Goal: Use online tool/utility: Use online tool/utility

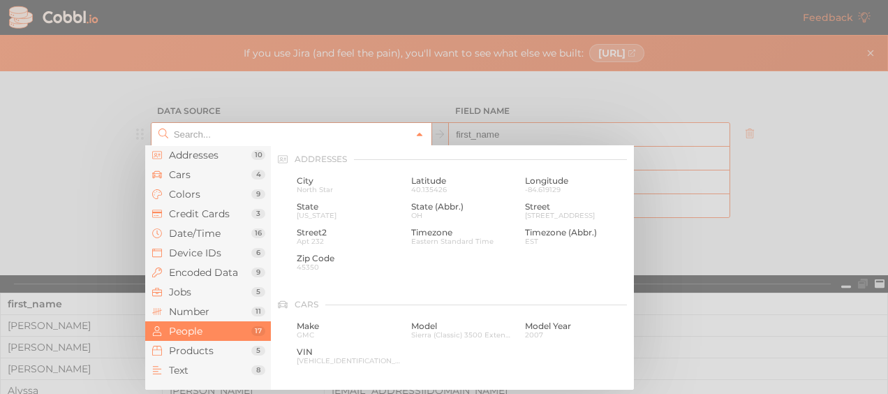
click at [415, 131] on icon at bounding box center [420, 135] width 10 height 10
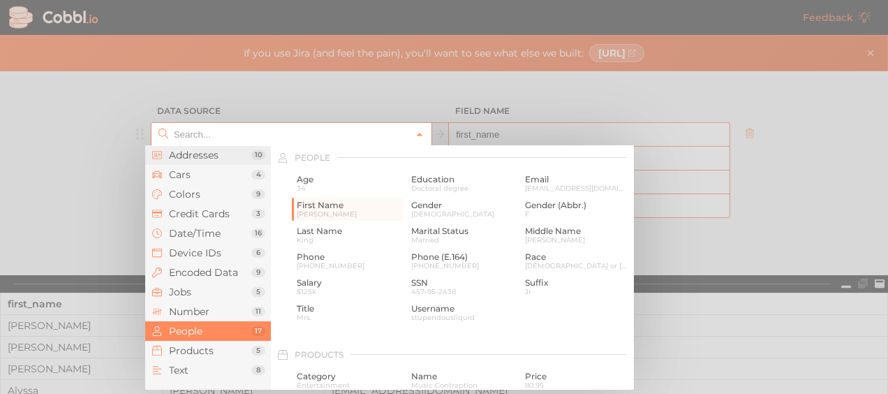
click at [226, 154] on span "Addresses" at bounding box center [210, 154] width 82 height 11
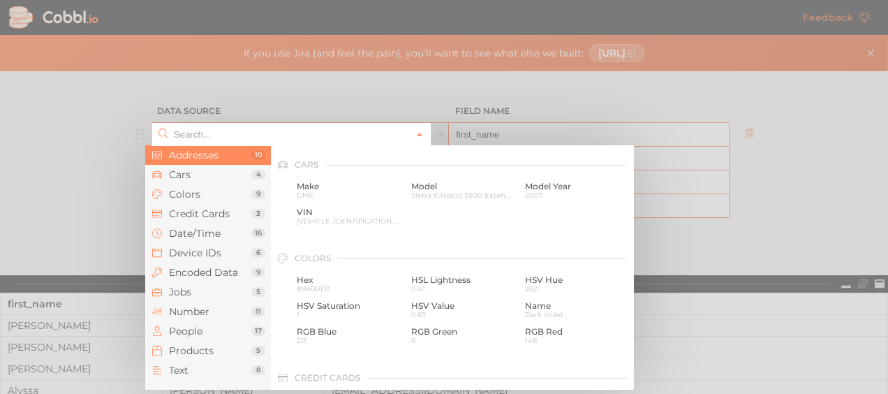
scroll to position [0, 0]
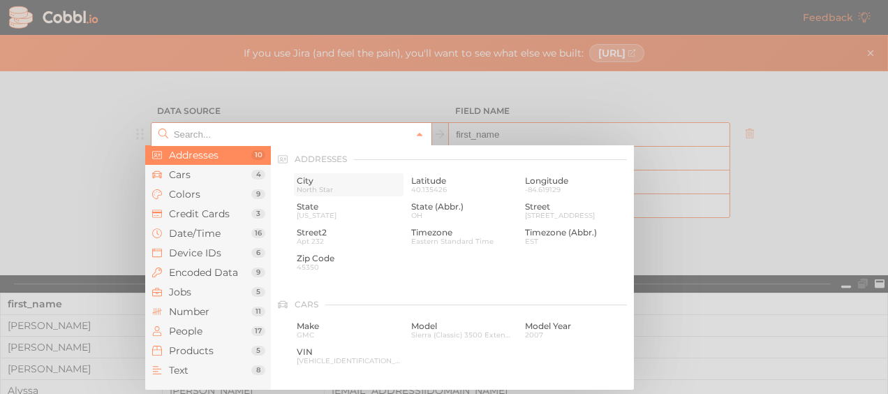
click at [312, 182] on span "City" at bounding box center [349, 181] width 104 height 10
type input "Addresses › City"
type input "city"
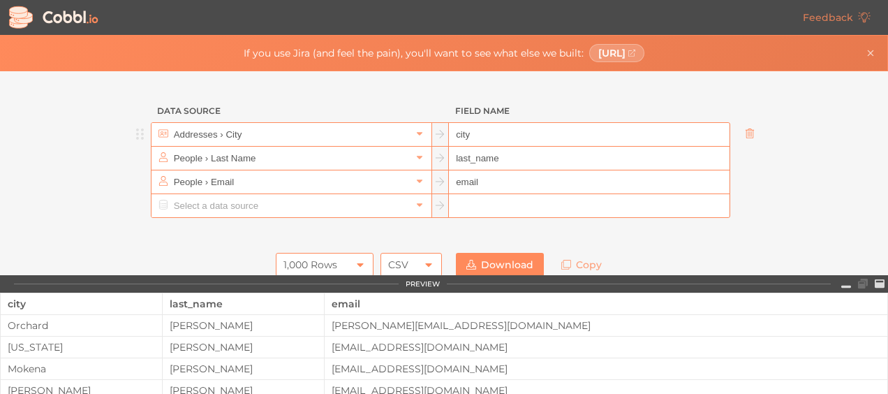
click at [745, 137] on icon at bounding box center [749, 133] width 8 height 10
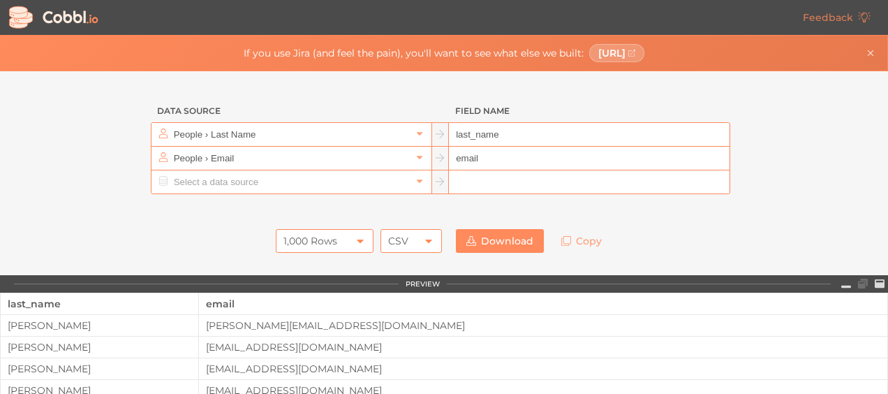
click at [745, 137] on icon at bounding box center [749, 133] width 8 height 10
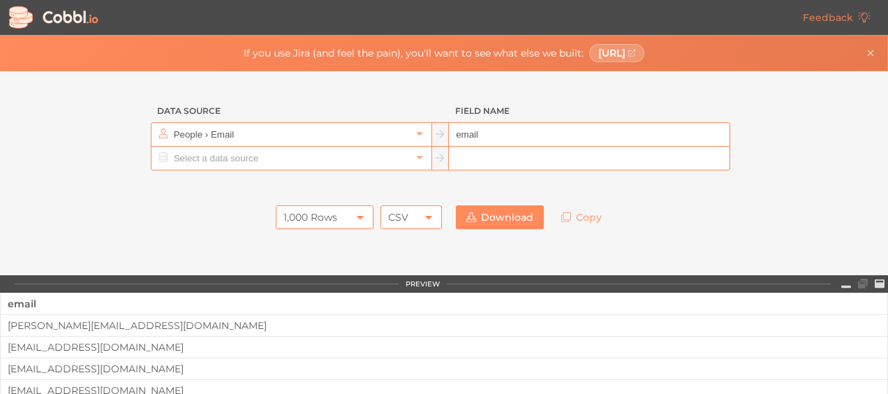
click at [745, 137] on icon at bounding box center [749, 133] width 8 height 10
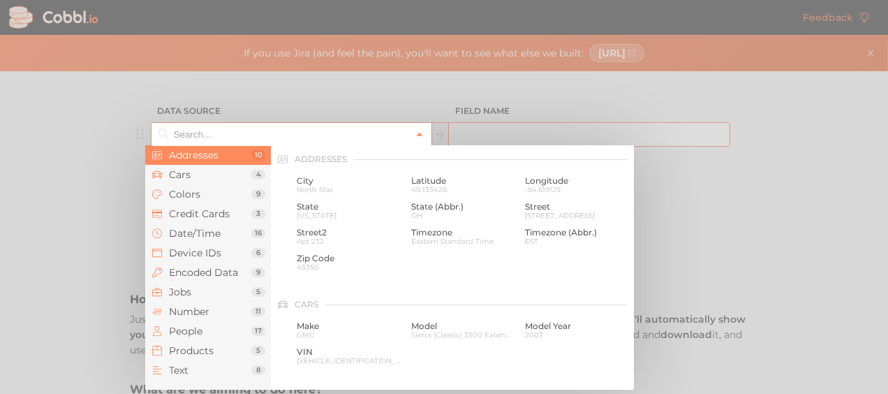
click at [415, 133] on icon at bounding box center [420, 135] width 10 height 10
click at [309, 180] on span "City" at bounding box center [349, 181] width 104 height 10
type input "Addresses › City"
type input "city"
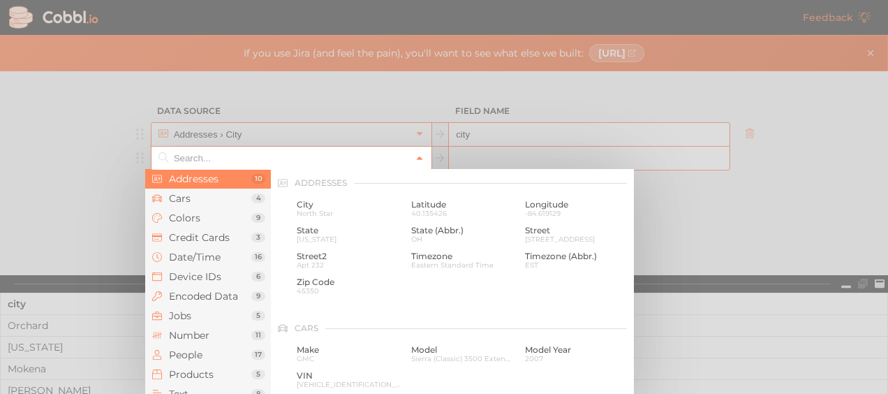
click at [415, 154] on icon at bounding box center [420, 159] width 10 height 10
click at [318, 226] on span "State" at bounding box center [349, 231] width 104 height 10
type input "Addresses › State"
type input "state"
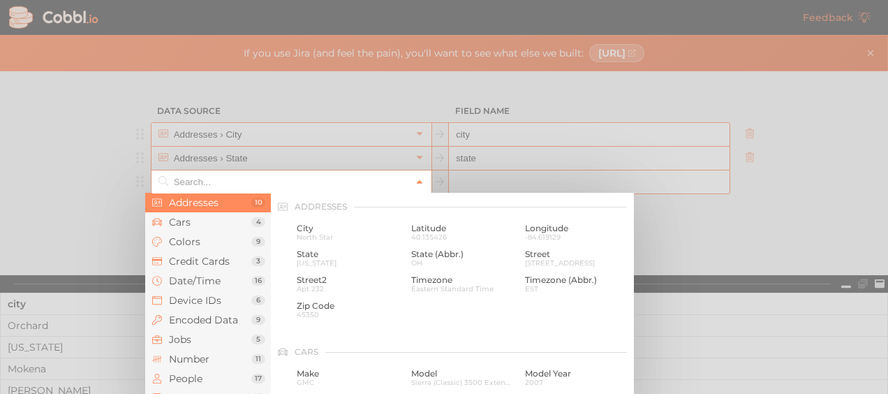
click at [411, 182] on link at bounding box center [419, 182] width 17 height 14
click at [526, 230] on span "Longitude" at bounding box center [577, 228] width 104 height 10
type input "Addresses › Longitude"
type input "longitude"
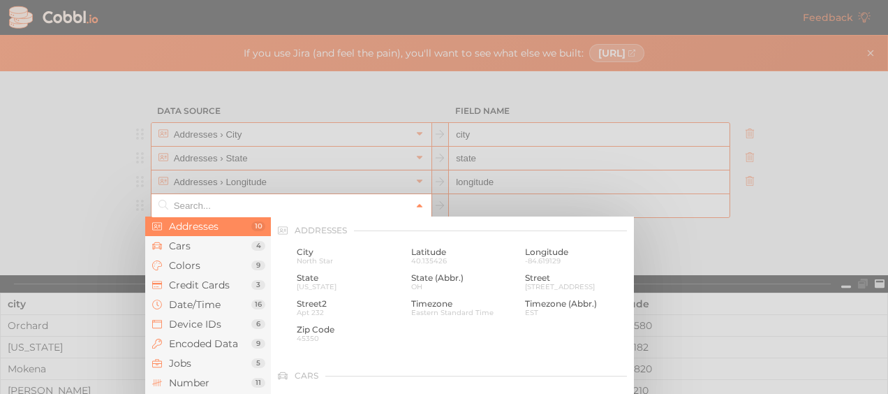
click at [415, 202] on icon at bounding box center [420, 206] width 10 height 10
click at [427, 286] on span "OH" at bounding box center [463, 287] width 104 height 8
type input "Addresses › State (Abbr.)"
type input "state_abbr"
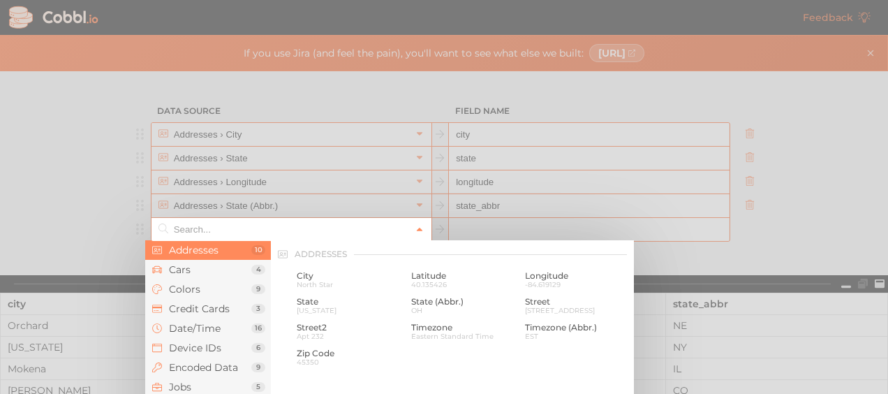
click at [417, 228] on icon at bounding box center [420, 229] width 6 height 3
click at [318, 325] on span "Street2" at bounding box center [349, 328] width 104 height 10
type input "Addresses › Street2"
type input "street2"
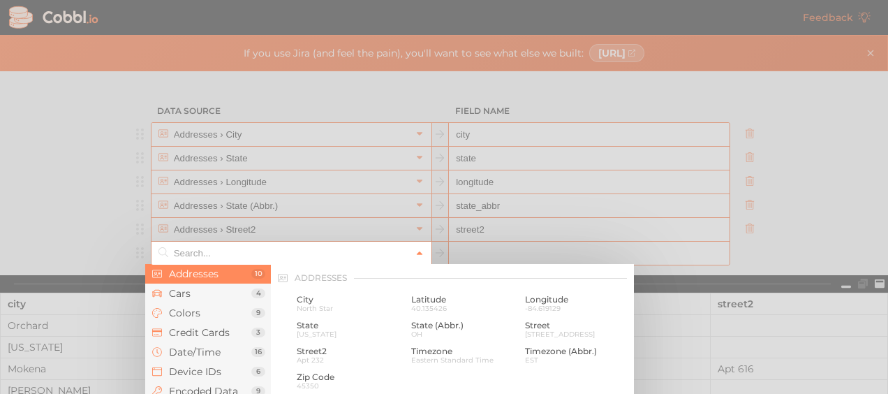
click at [417, 252] on icon at bounding box center [420, 253] width 6 height 3
click at [316, 371] on div "Zip Code 45350" at bounding box center [349, 380] width 110 height 23
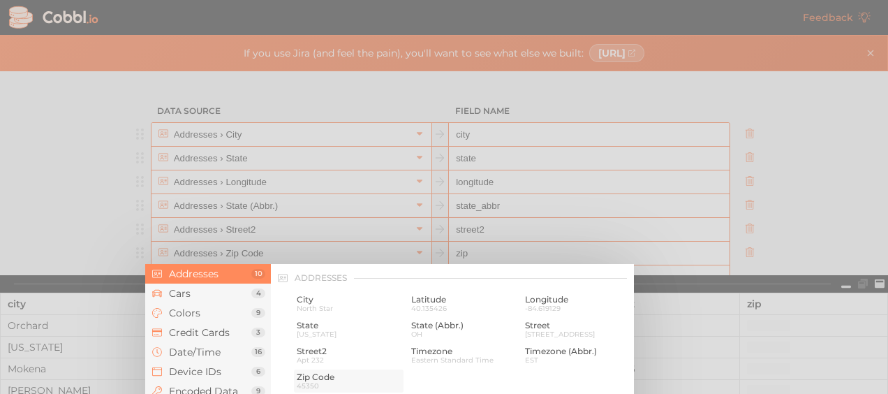
type input "Addresses › Zip Code"
type input "zip"
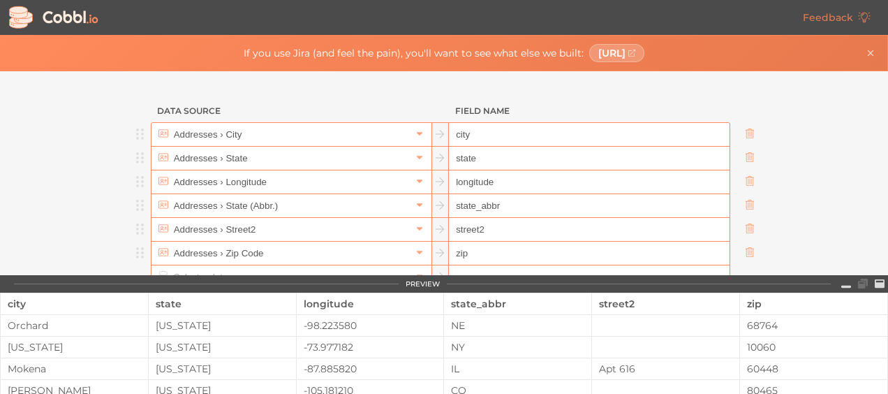
scroll to position [140, 0]
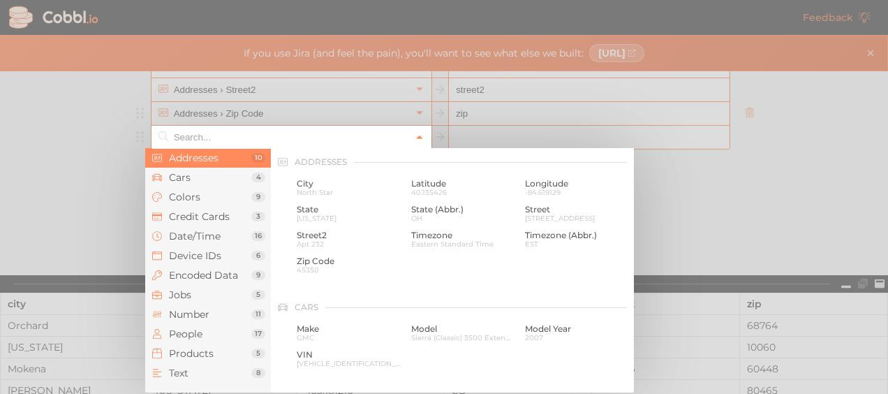
click at [415, 138] on icon at bounding box center [420, 138] width 10 height 10
click at [425, 186] on span "Latitude" at bounding box center [463, 184] width 104 height 10
type input "Addresses › Latitude"
type input "latitude"
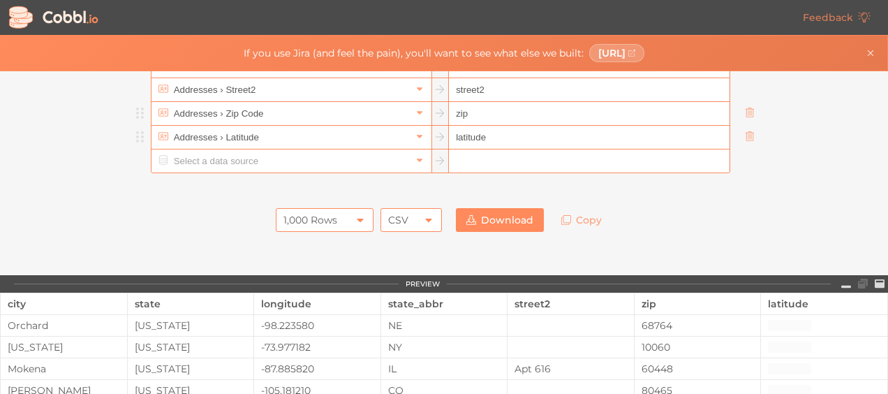
scroll to position [163, 0]
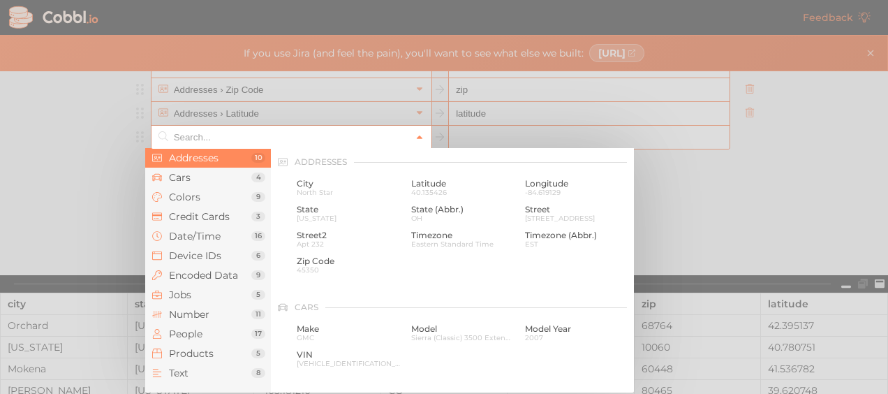
click at [415, 134] on icon at bounding box center [420, 138] width 10 height 10
click at [533, 187] on span "Longitude" at bounding box center [577, 184] width 104 height 10
type input "Addresses › Longitude"
type input "longitude"
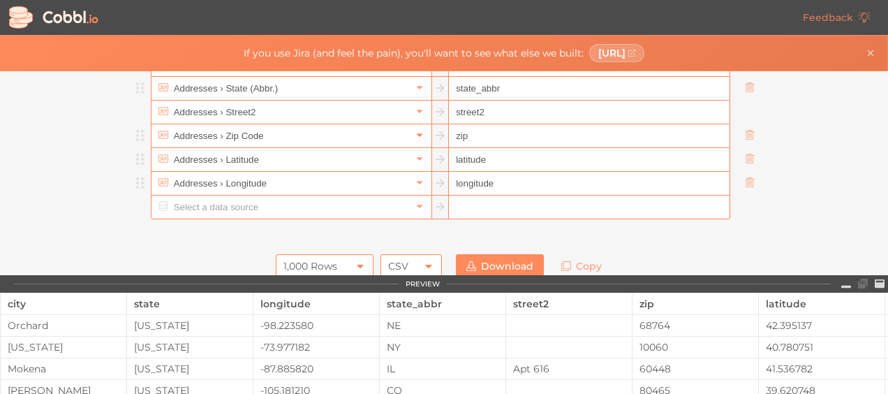
scroll to position [0, 0]
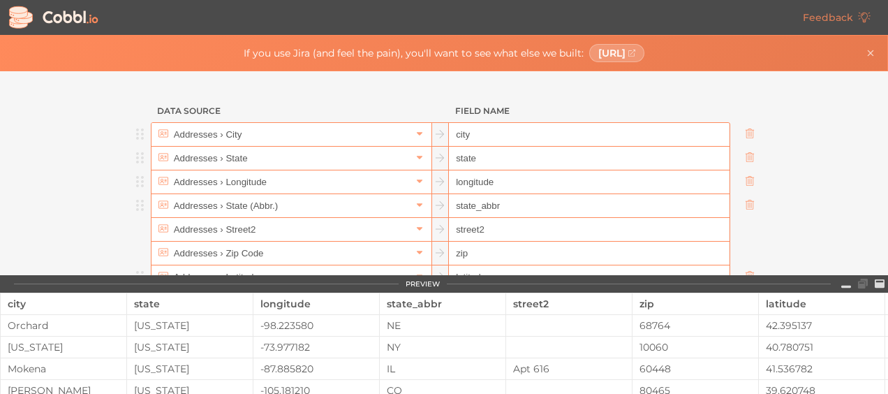
click at [473, 126] on input "city" at bounding box center [589, 135] width 280 height 24
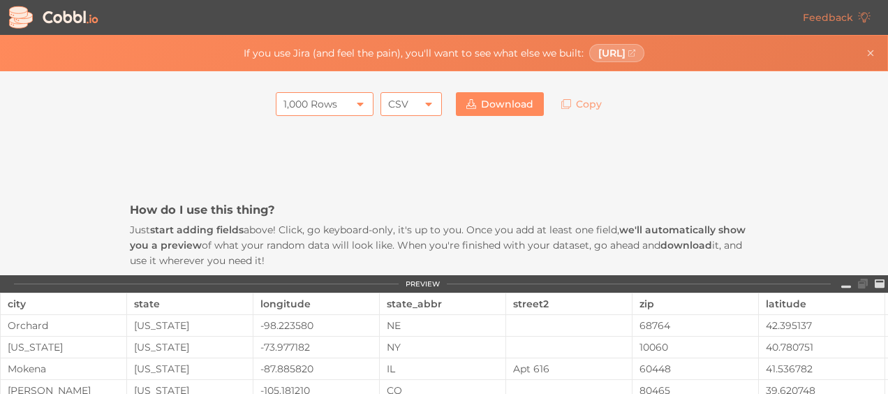
scroll to position [140, 0]
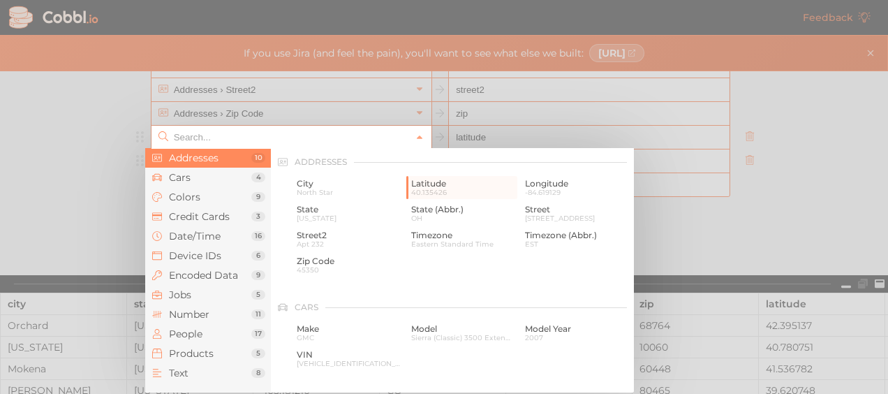
click at [212, 137] on input "text" at bounding box center [290, 137] width 241 height 23
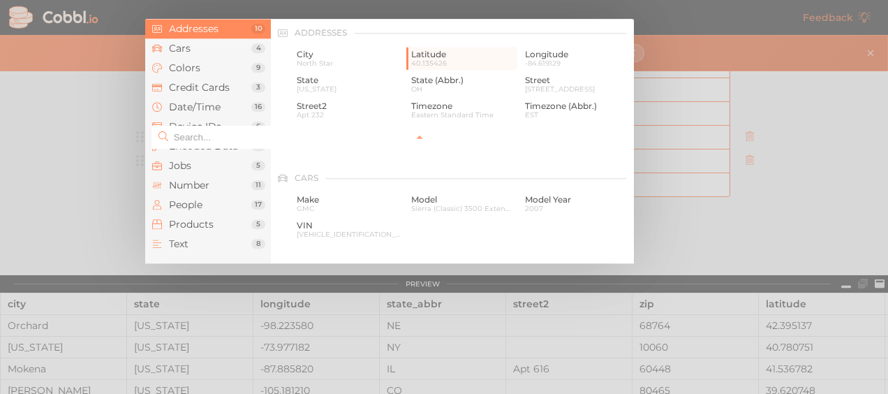
scroll to position [0, 0]
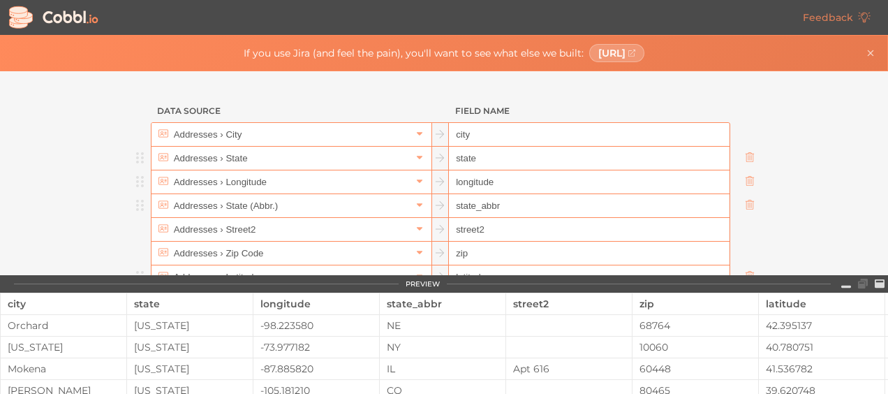
type input "Addresses › Latitude"
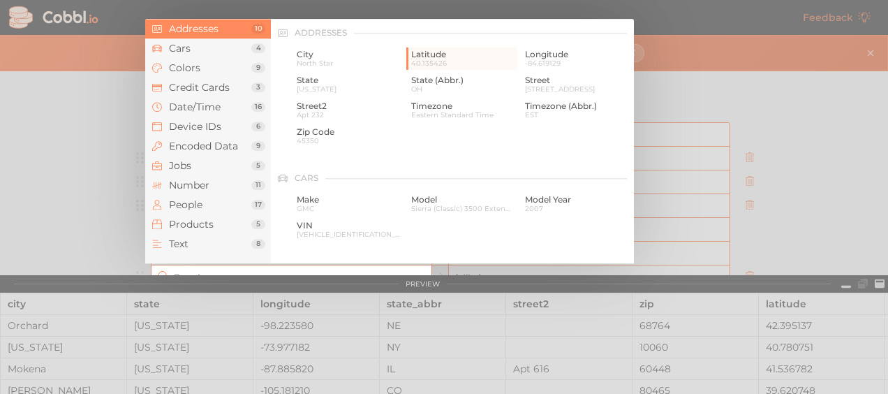
click at [194, 273] on input "text" at bounding box center [290, 276] width 241 height 23
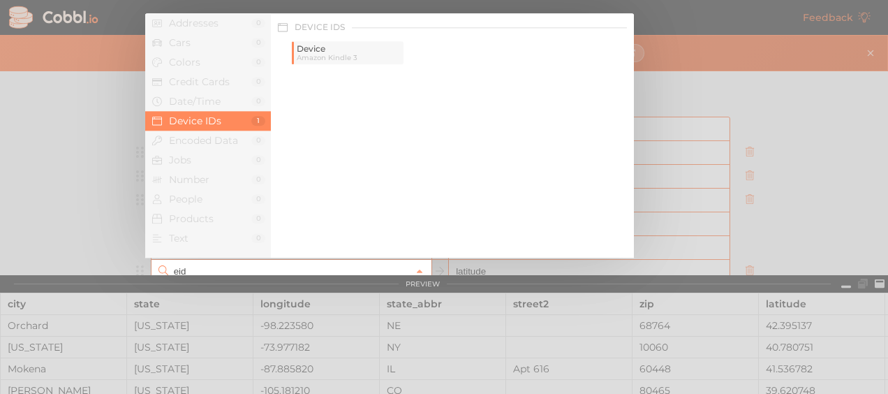
click at [317, 49] on span "Device" at bounding box center [349, 49] width 104 height 10
type input "Device IDs › Device"
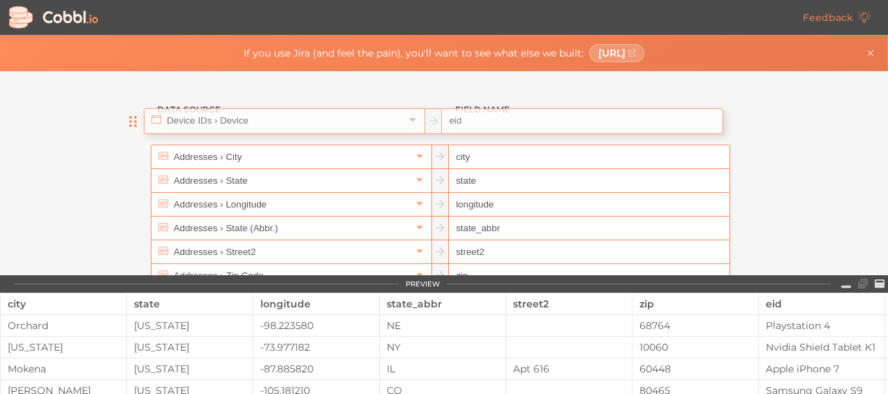
scroll to position [0, 0]
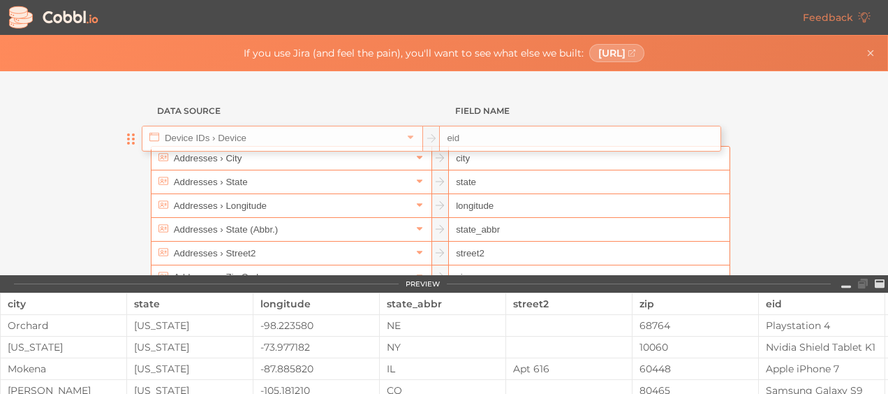
drag, startPoint x: 136, startPoint y: 265, endPoint x: 133, endPoint y: 127, distance: 138.3
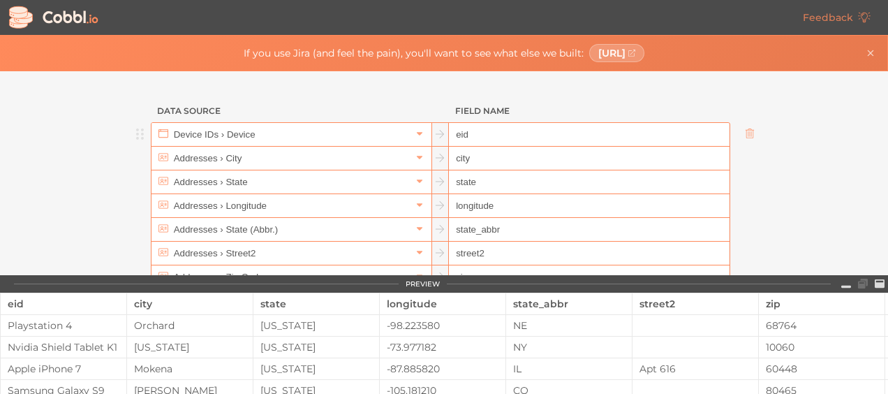
type input "eid"
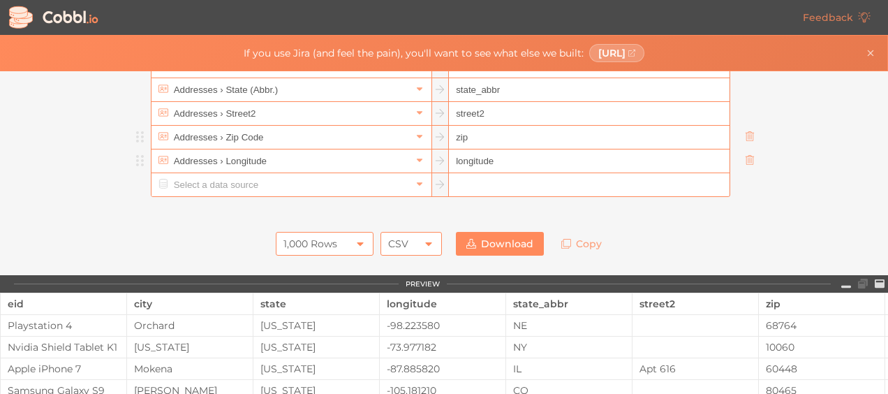
scroll to position [70, 0]
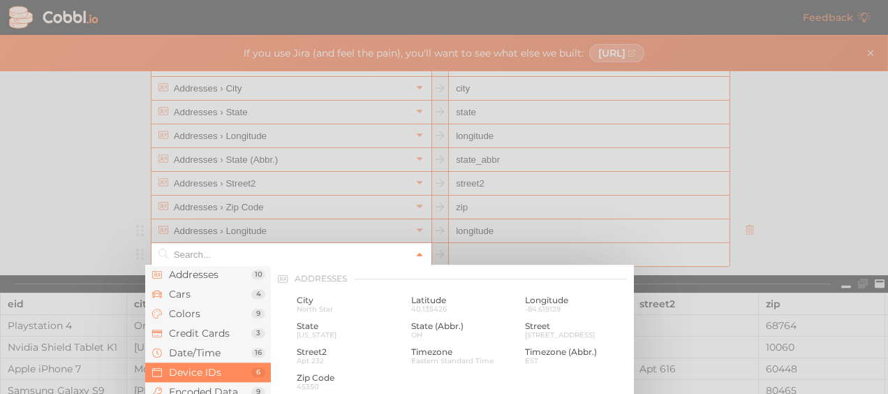
click at [415, 251] on icon at bounding box center [420, 255] width 10 height 10
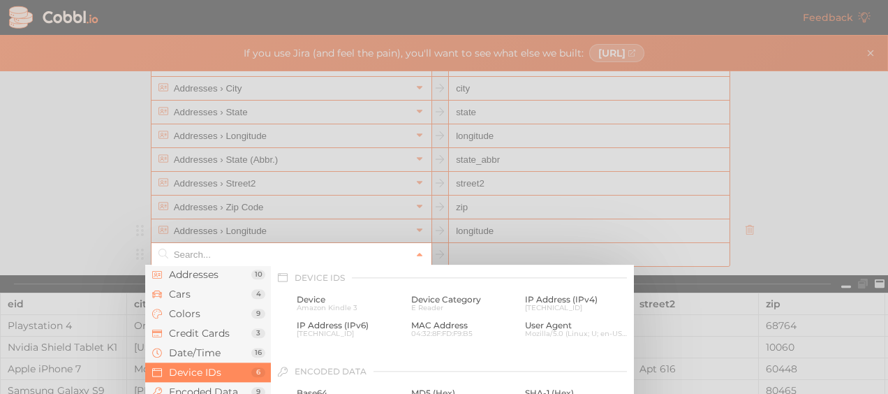
paste input "individualSourceSystemCode"
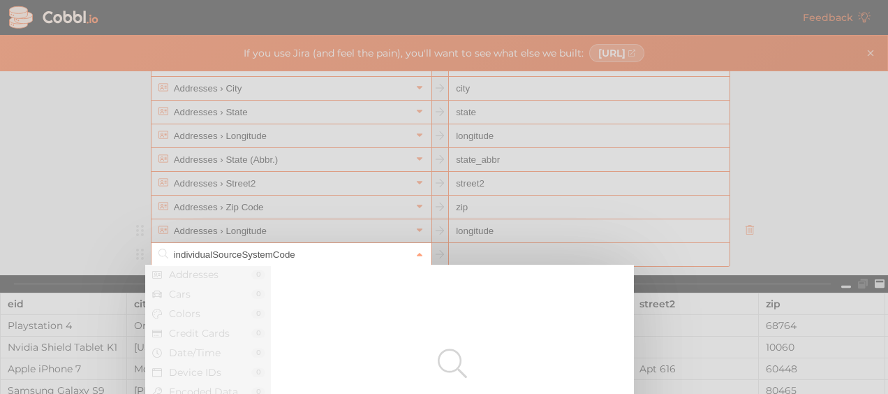
drag, startPoint x: 206, startPoint y: 253, endPoint x: 181, endPoint y: 251, distance: 25.2
click at [181, 251] on input "individualSourceSystemCode" at bounding box center [290, 254] width 241 height 23
click at [208, 253] on input "individualSourceSystemCode" at bounding box center [290, 254] width 241 height 23
click at [253, 251] on input "individualSourceSystemCode" at bounding box center [290, 254] width 241 height 23
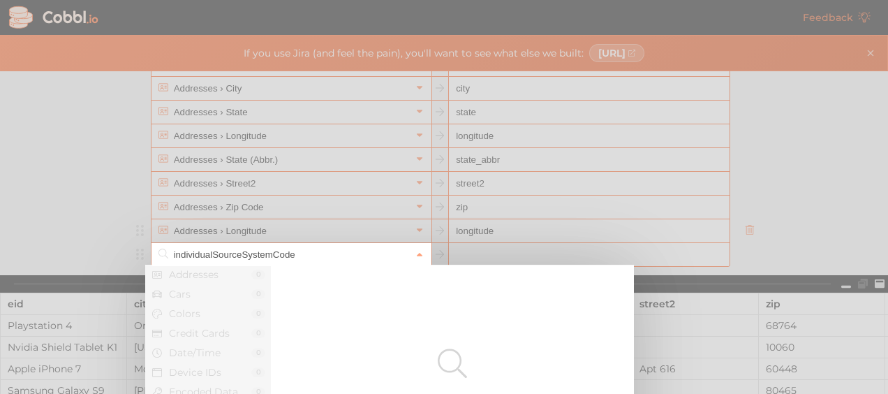
click at [253, 251] on input "individualSourceSystemCode" at bounding box center [290, 254] width 241 height 23
click at [303, 251] on input "individualSourceSystemCo" at bounding box center [290, 254] width 241 height 23
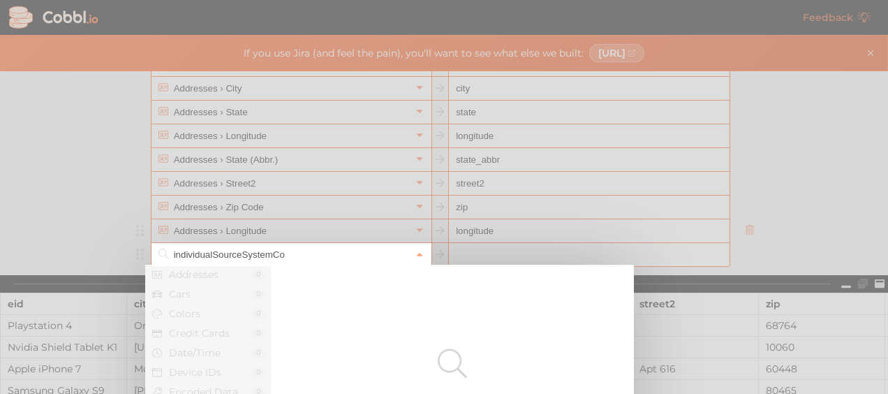
drag, startPoint x: 303, startPoint y: 251, endPoint x: 182, endPoint y: 253, distance: 121.5
click at [182, 253] on input "individualSourceSystemCo" at bounding box center [290, 254] width 241 height 23
type input "i"
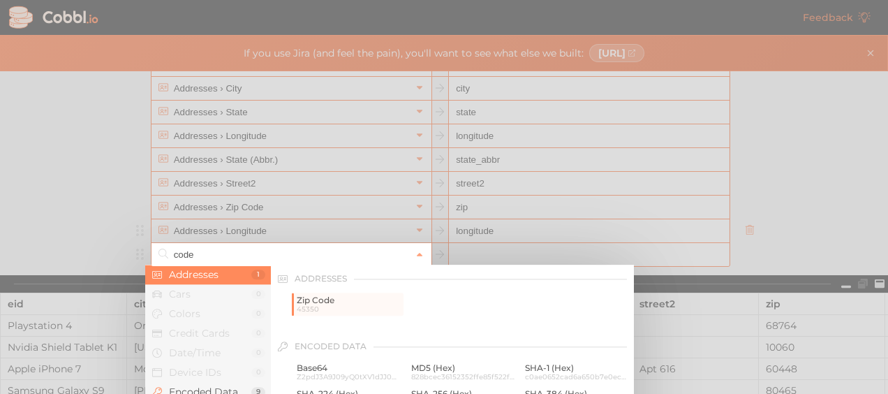
scroll to position [128, 0]
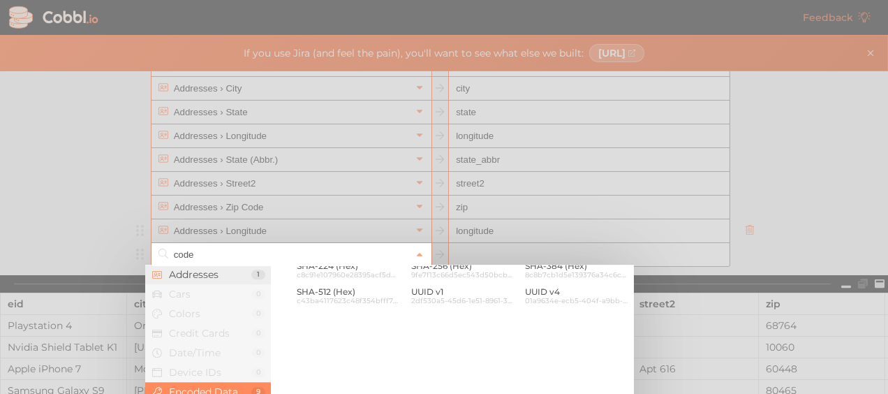
click at [193, 274] on span "Addresses" at bounding box center [210, 274] width 82 height 11
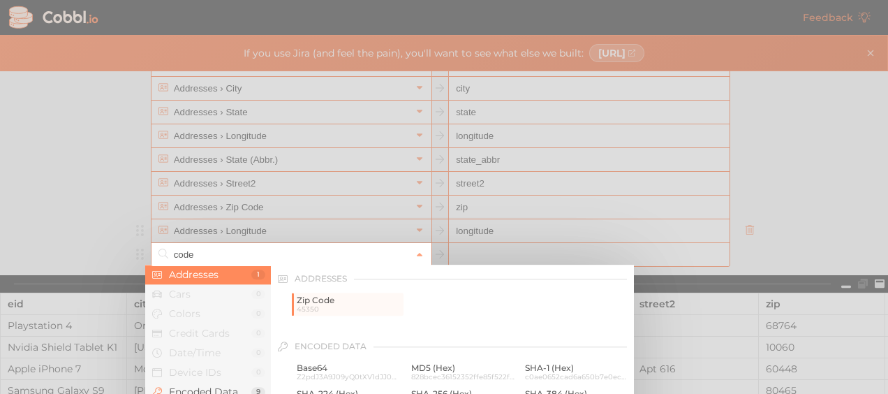
click at [193, 250] on input "code" at bounding box center [290, 254] width 241 height 23
type input "c"
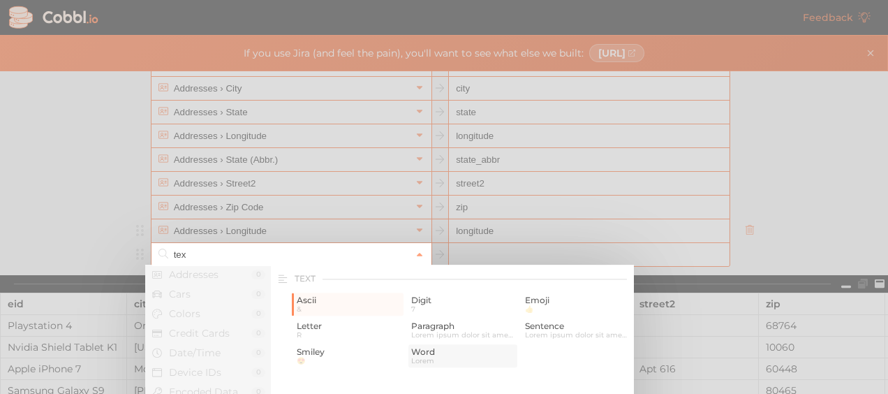
click at [441, 355] on span "Word" at bounding box center [463, 352] width 104 height 10
type input "Text › Word"
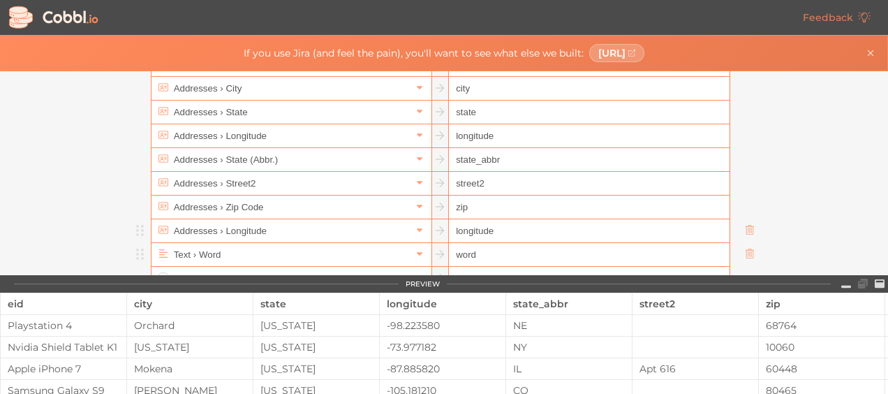
scroll to position [94, 0]
paste input "individualSourceSystemCode"
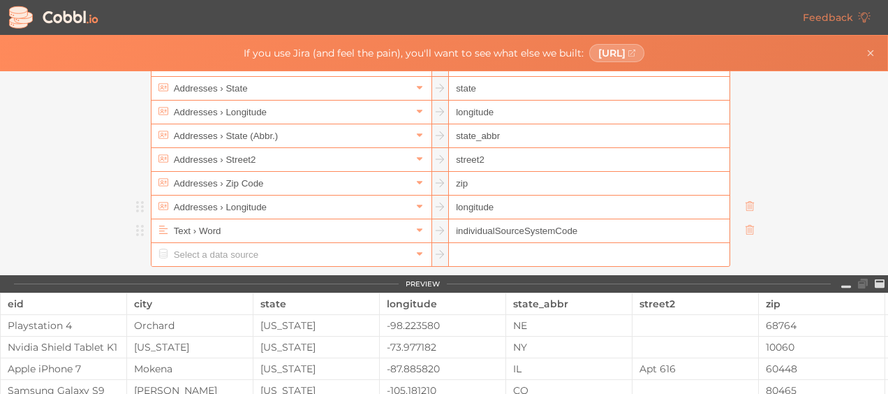
type input "individualSourceSystemCode"
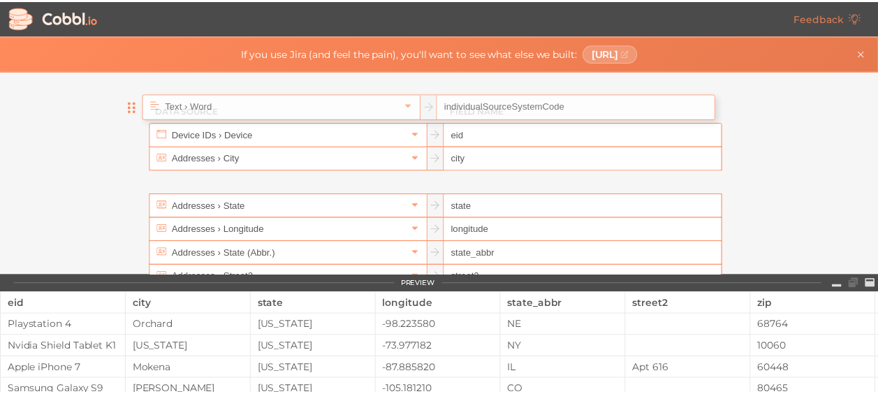
scroll to position [0, 0]
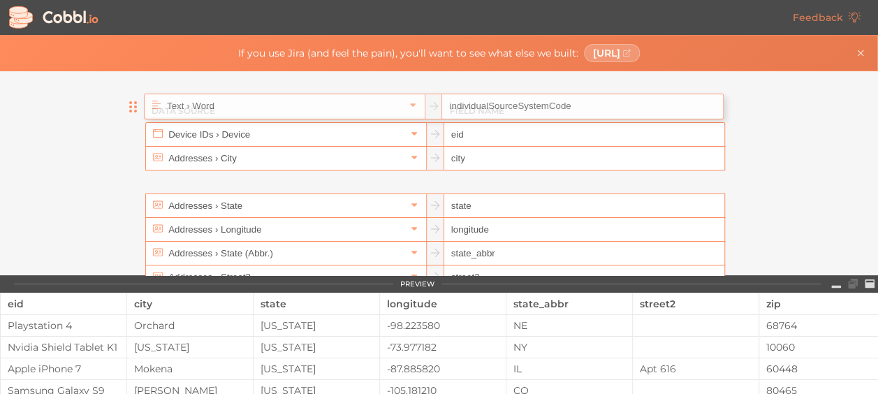
drag, startPoint x: 135, startPoint y: 232, endPoint x: 130, endPoint y: -29, distance: 261.2
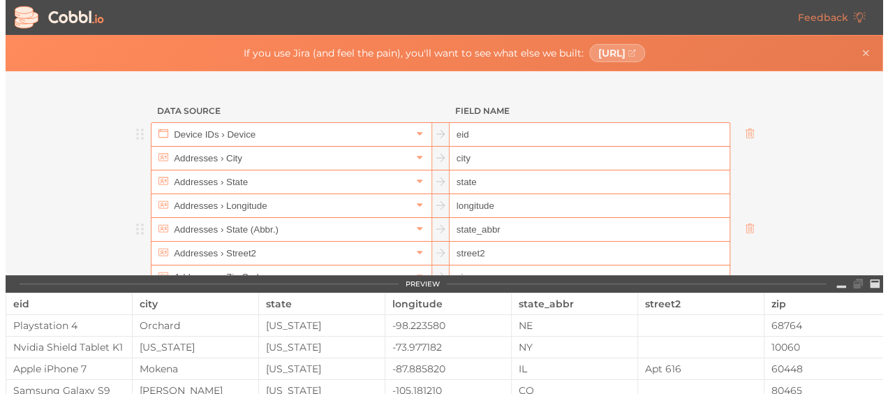
scroll to position [209, 0]
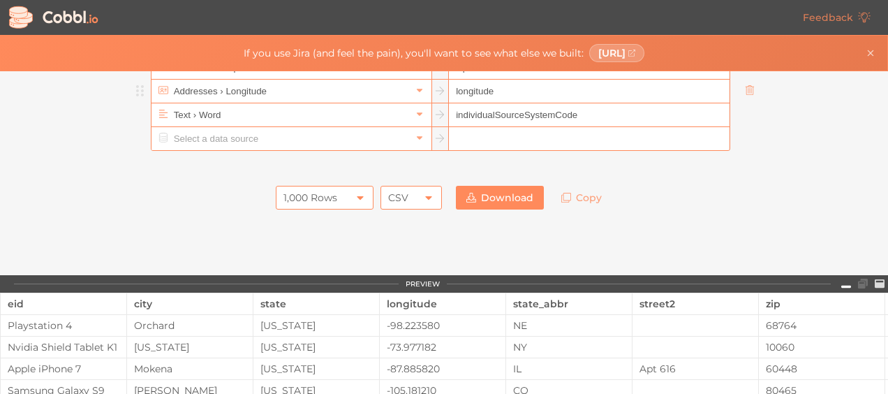
click at [842, 286] on icon at bounding box center [846, 286] width 10 height 3
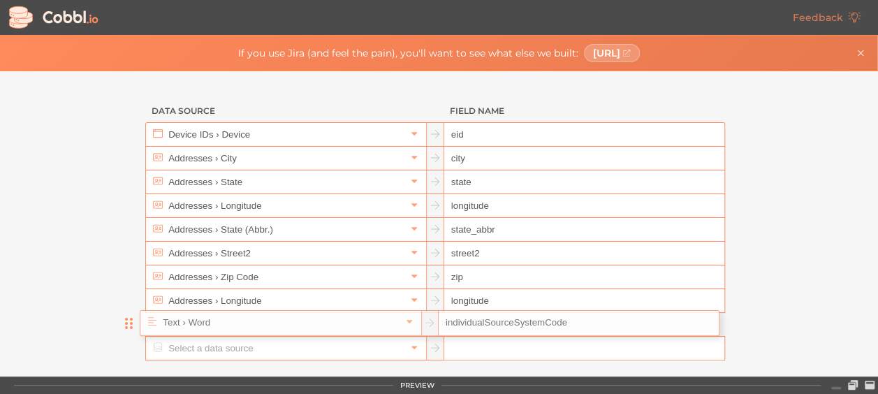
scroll to position [3, 0]
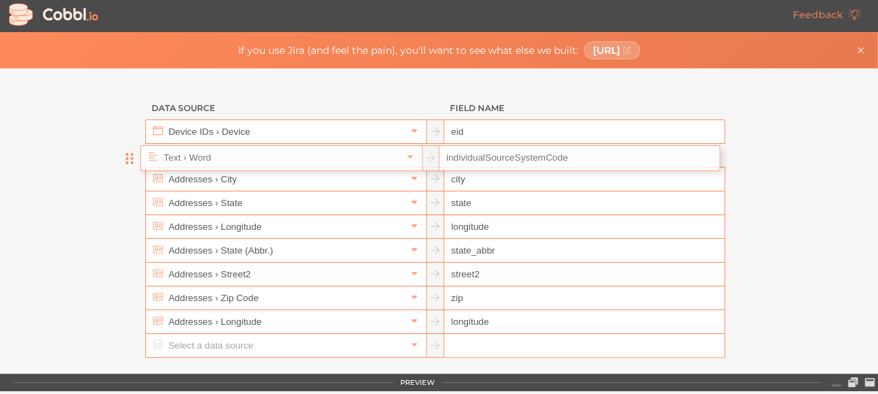
drag, startPoint x: 131, startPoint y: 323, endPoint x: 130, endPoint y: 151, distance: 171.8
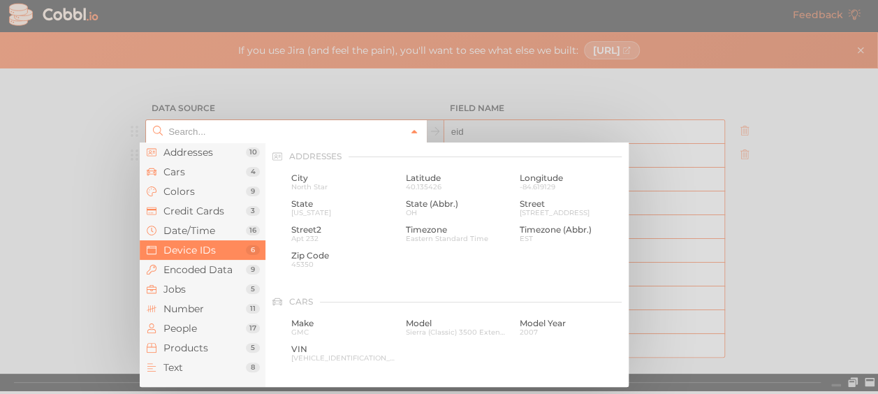
scroll to position [624, 0]
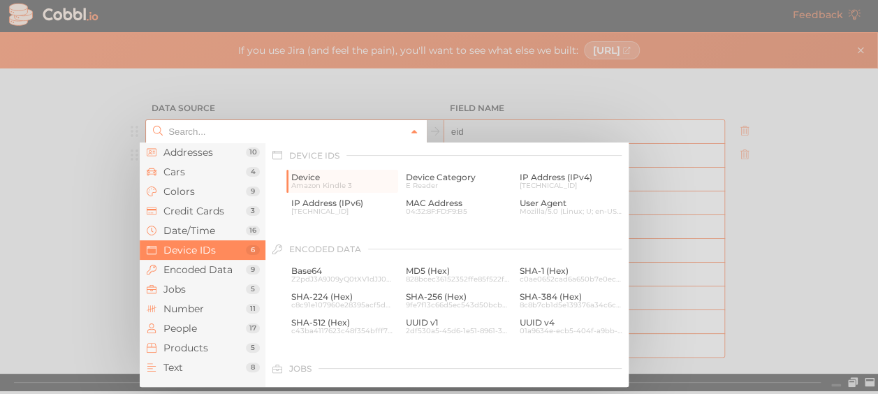
click at [413, 133] on link at bounding box center [414, 131] width 17 height 14
click at [177, 365] on span "Text" at bounding box center [204, 367] width 82 height 11
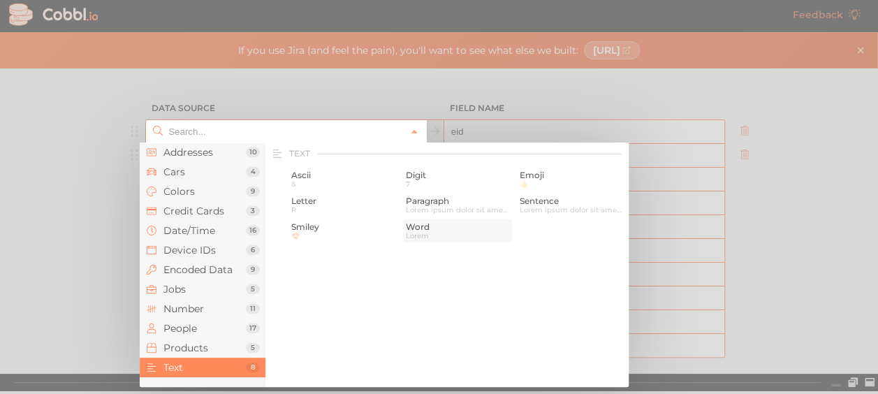
click at [415, 228] on span "Word" at bounding box center [458, 227] width 104 height 10
type input "Text › Word"
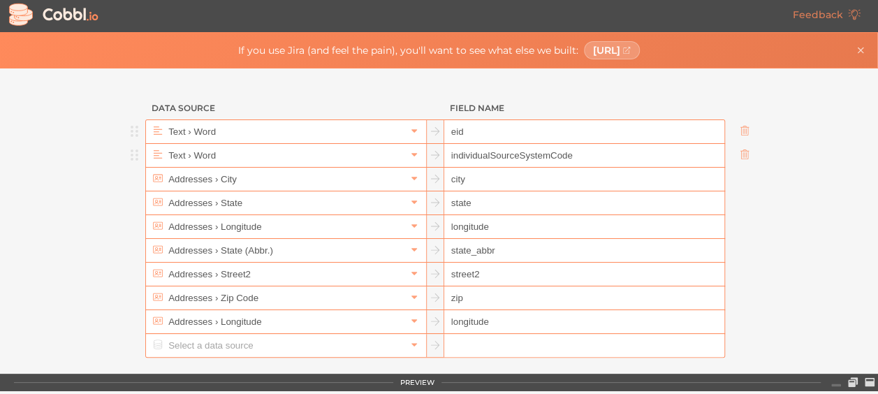
click at [471, 131] on input "eid" at bounding box center [584, 132] width 280 height 24
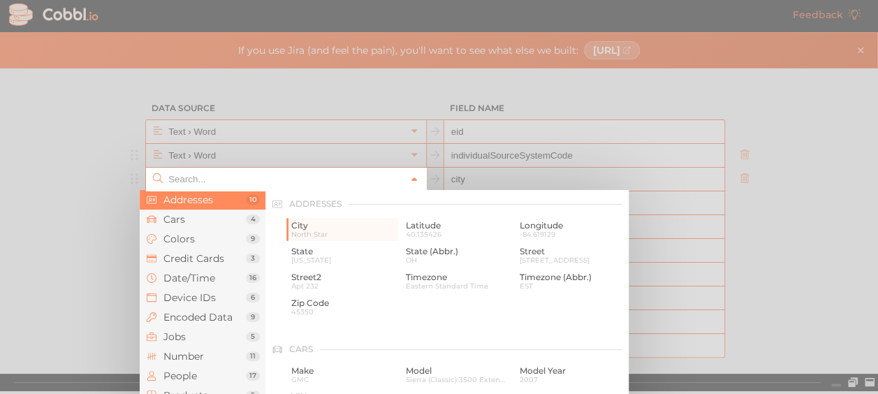
click at [412, 177] on icon at bounding box center [414, 180] width 10 height 10
click at [194, 372] on span "People" at bounding box center [204, 375] width 82 height 11
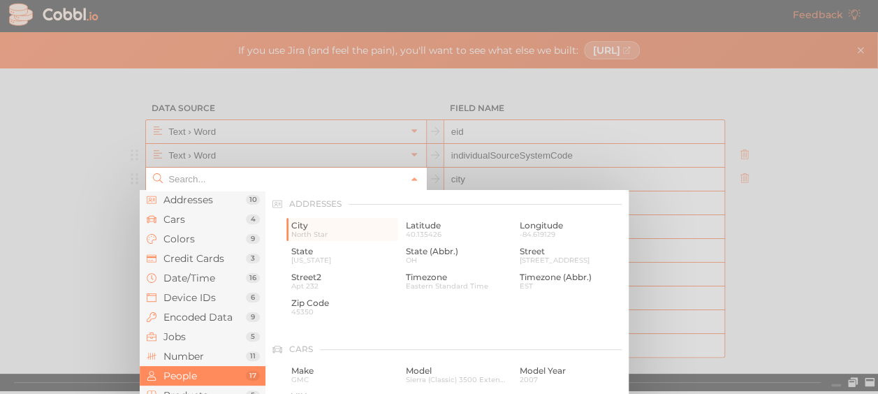
scroll to position [1077, 0]
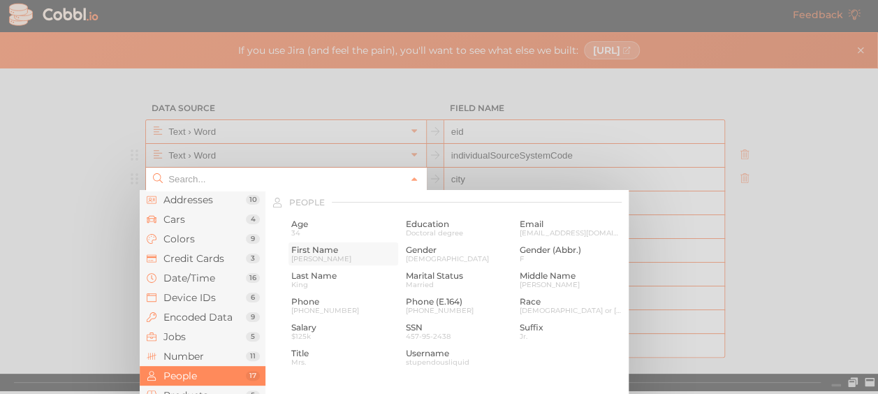
click at [322, 244] on div "First Name [PERSON_NAME]" at bounding box center [343, 253] width 110 height 23
type input "People › First Name"
type input "first_name"
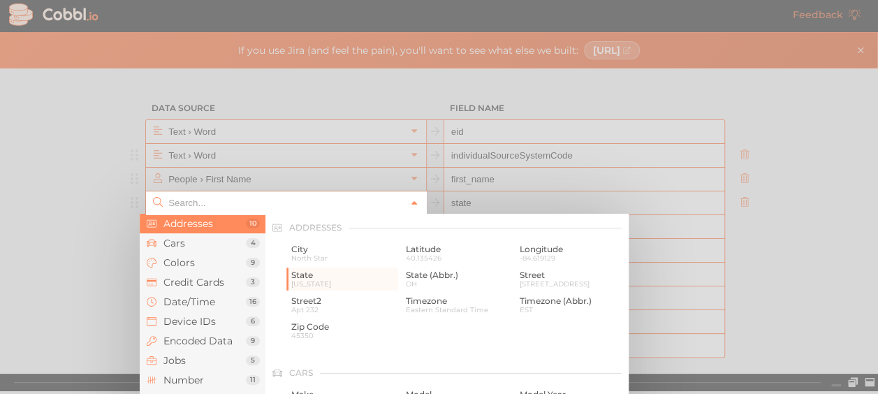
click at [409, 203] on icon at bounding box center [414, 203] width 10 height 10
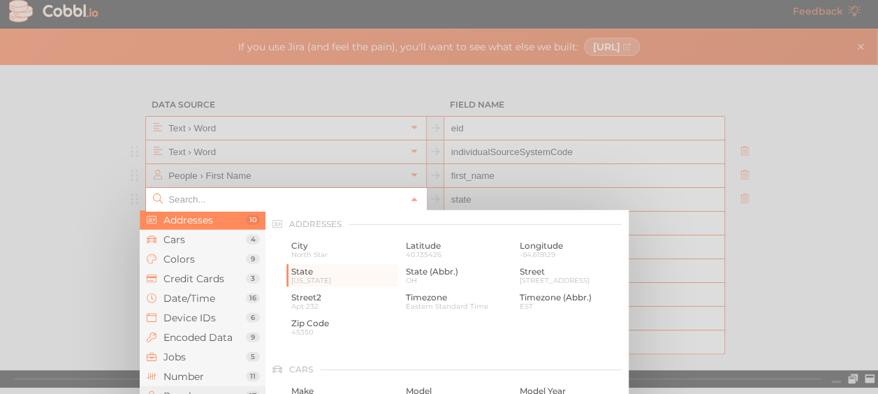
click at [198, 388] on li "People 17" at bounding box center [203, 396] width 126 height 20
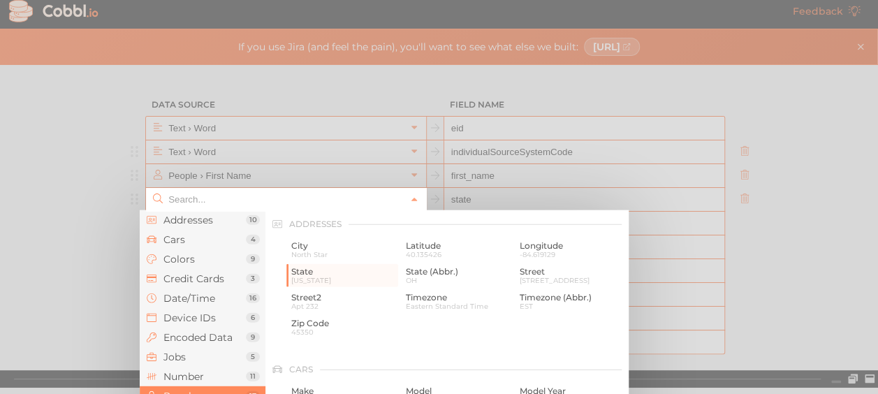
scroll to position [1077, 0]
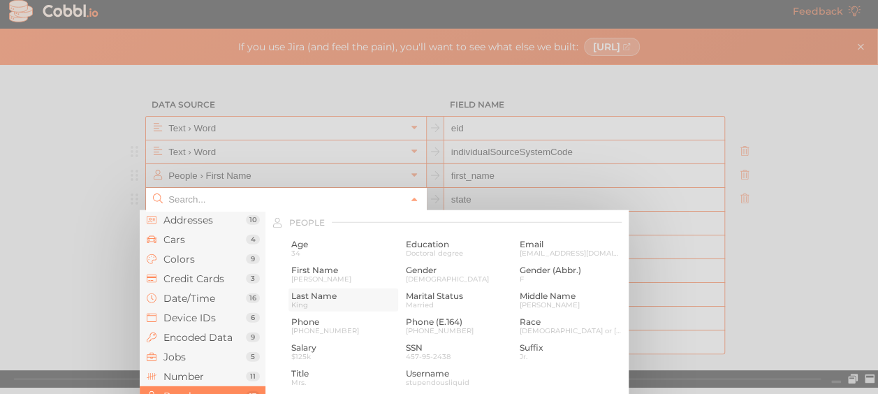
click at [323, 301] on span "Last Name" at bounding box center [343, 296] width 104 height 10
type input "People › Last Name"
type input "last_name"
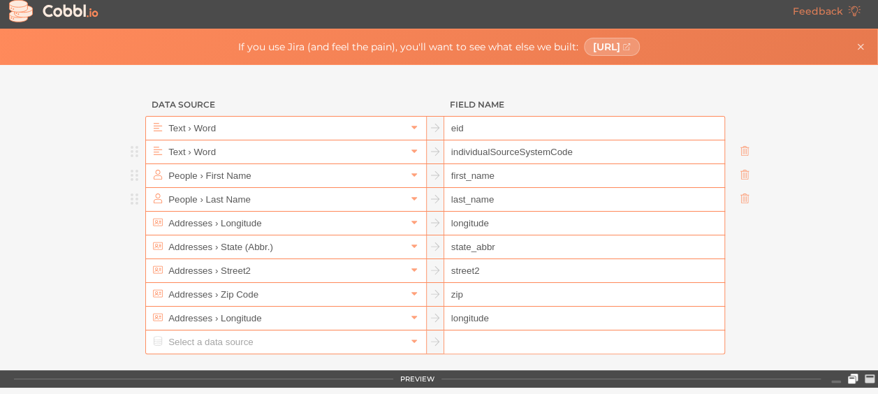
click at [853, 377] on icon at bounding box center [853, 379] width 10 height 10
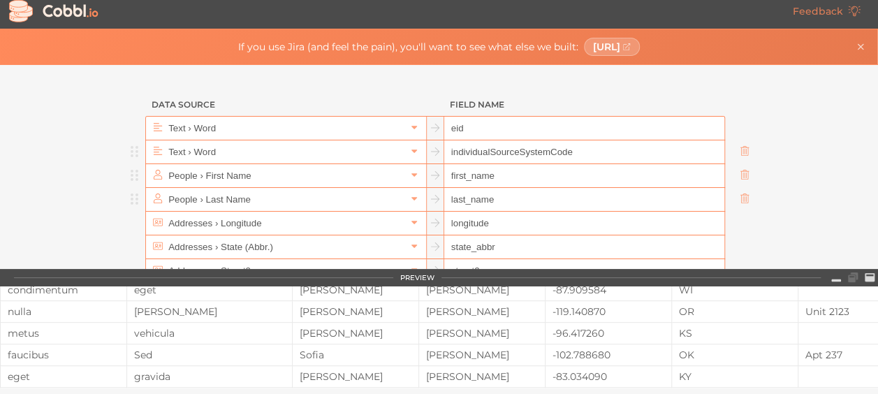
scroll to position [0, 0]
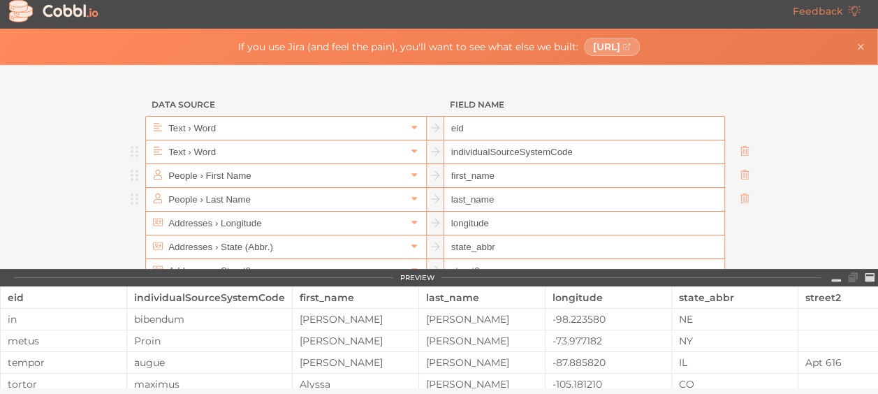
click at [203, 323] on div "bibendum" at bounding box center [209, 319] width 165 height 11
click at [837, 278] on icon at bounding box center [836, 277] width 10 height 10
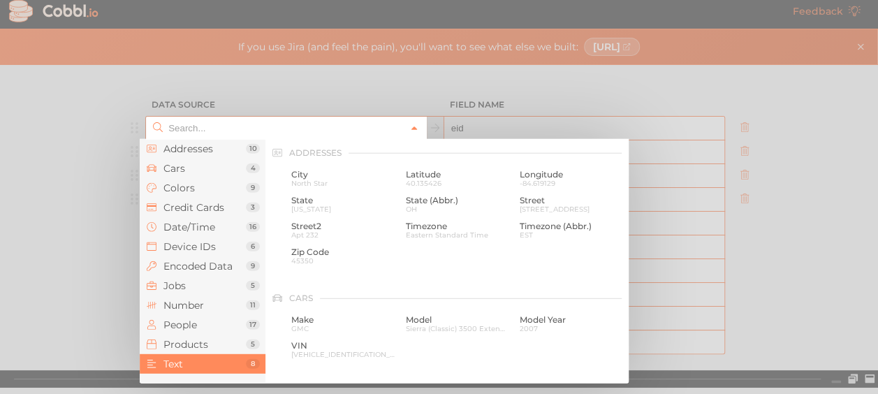
click at [409, 124] on icon at bounding box center [414, 129] width 10 height 10
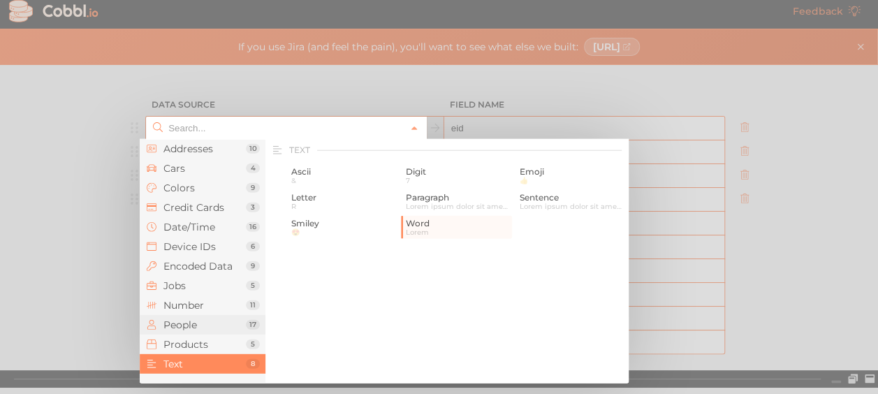
click at [215, 320] on span "People" at bounding box center [204, 324] width 82 height 11
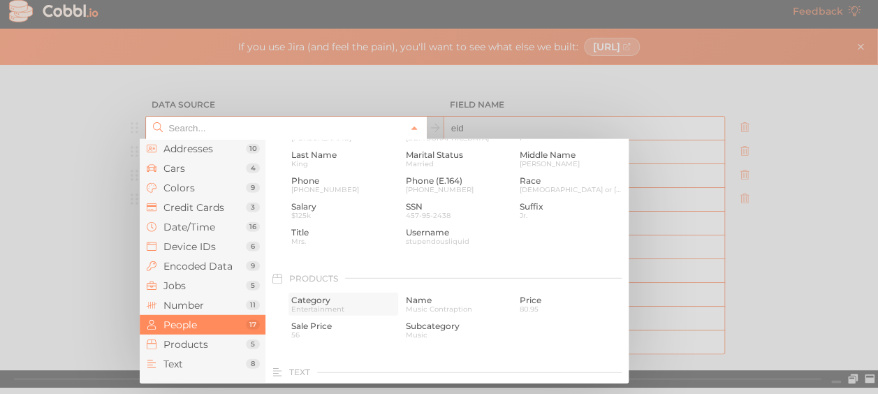
scroll to position [1216, 0]
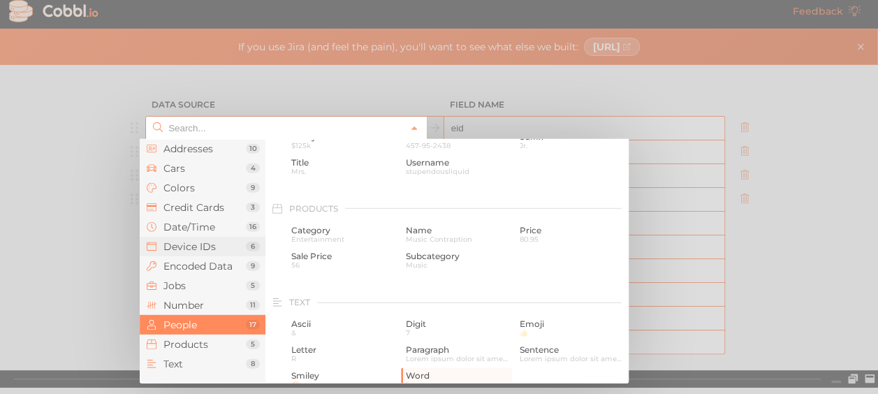
click at [206, 251] on span "Device IDs" at bounding box center [204, 246] width 82 height 11
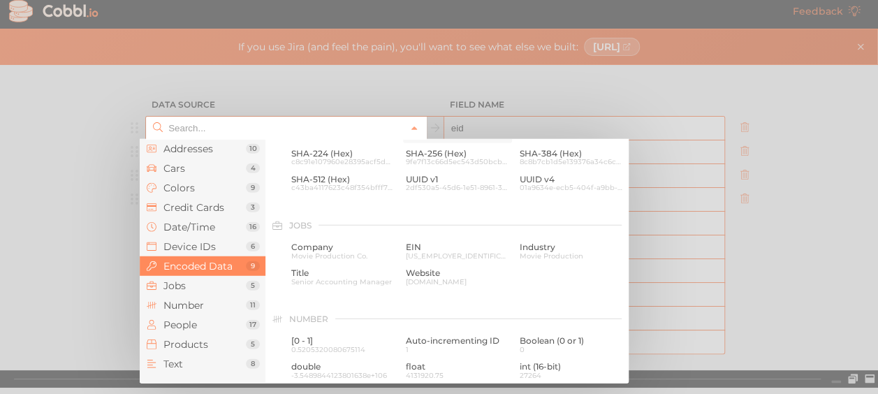
scroll to position [694, 0]
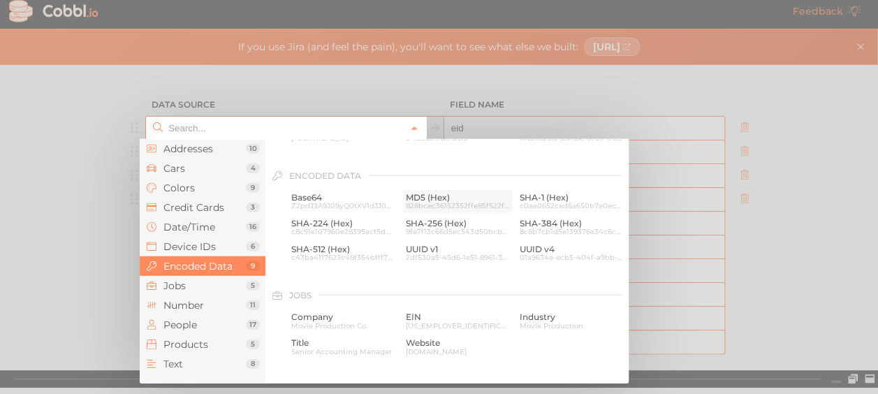
click at [432, 208] on span "828bcec36152352ffe85f522f652599e" at bounding box center [458, 206] width 104 height 8
type input "Encoded Data › MD5 (Hex)"
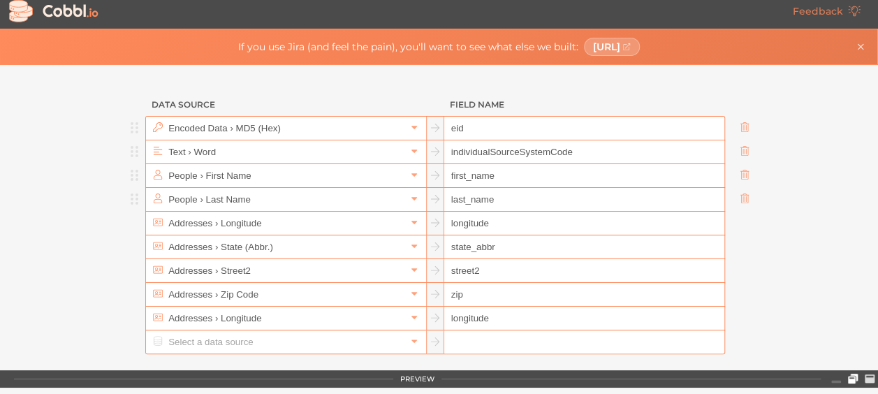
click at [853, 377] on icon at bounding box center [853, 379] width 10 height 10
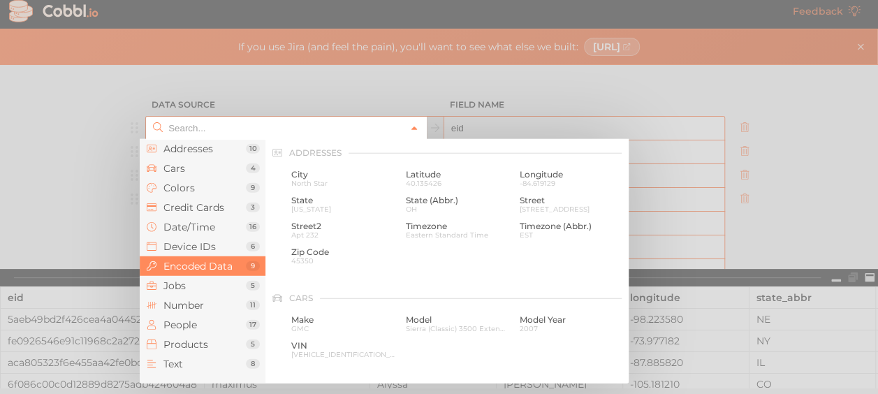
click at [411, 125] on icon at bounding box center [414, 129] width 10 height 10
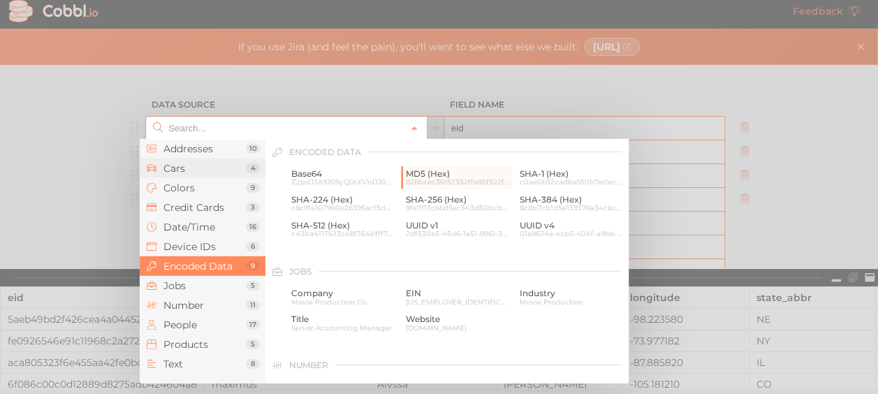
click at [221, 166] on span "Cars" at bounding box center [204, 168] width 82 height 11
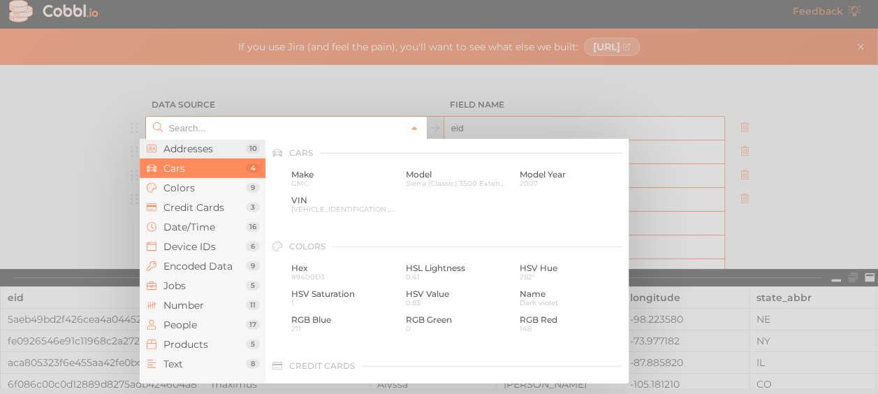
click at [198, 150] on span "Addresses" at bounding box center [204, 148] width 82 height 11
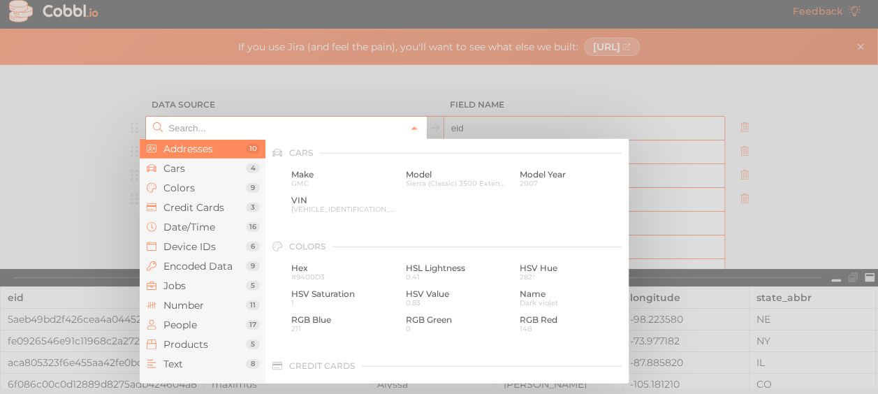
scroll to position [0, 0]
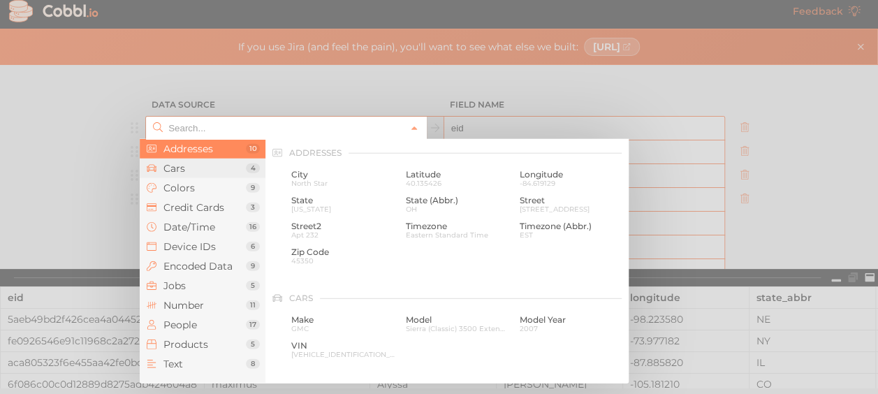
click at [192, 170] on span "Cars" at bounding box center [204, 168] width 82 height 11
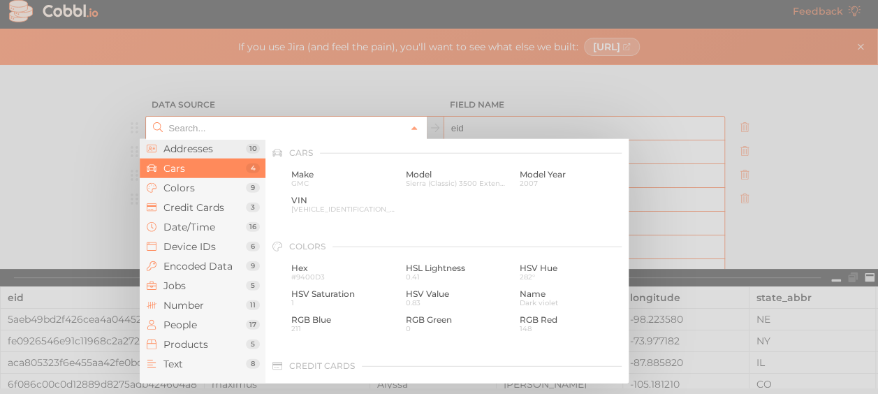
click at [214, 151] on span "Addresses" at bounding box center [204, 148] width 82 height 11
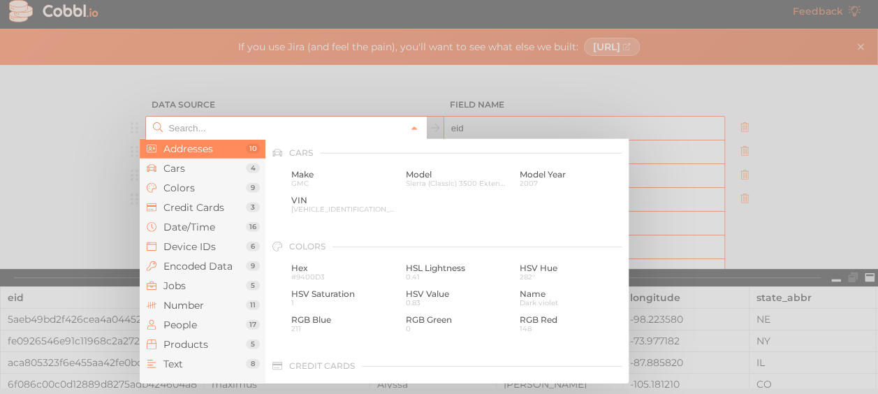
scroll to position [0, 0]
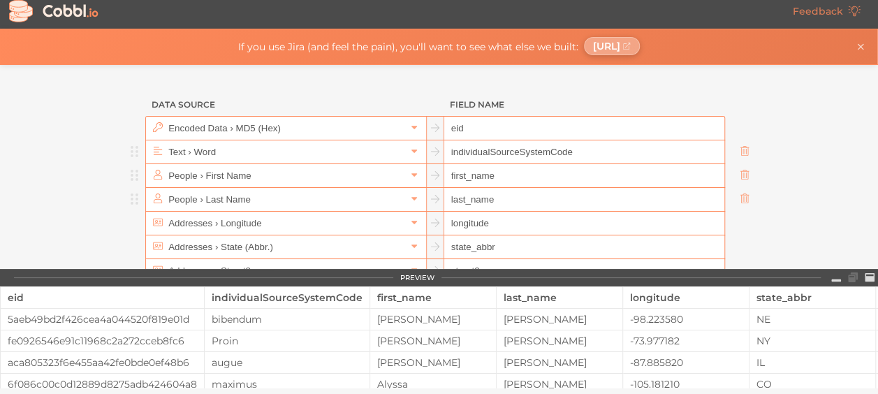
type input "Encoded Data › MD5 (Hex)"
click at [620, 43] on span "[URL]" at bounding box center [606, 45] width 27 height 11
click at [77, 12] on icon at bounding box center [54, 11] width 94 height 27
